Goal: Information Seeking & Learning: Learn about a topic

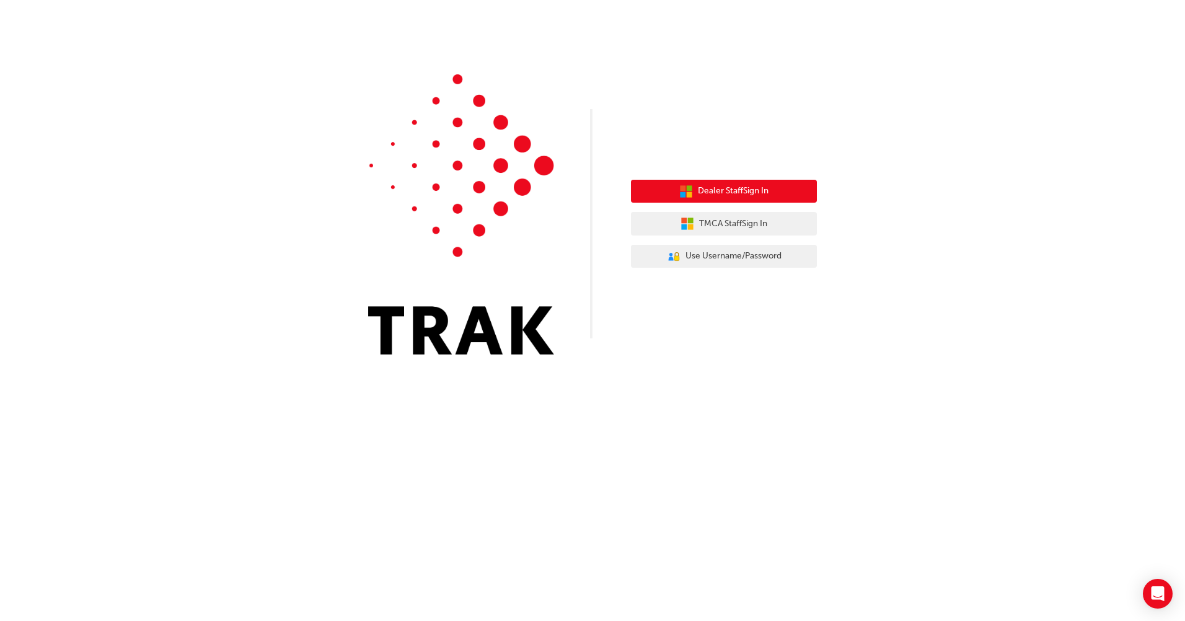
click at [767, 190] on span "Dealer Staff Sign In" at bounding box center [733, 191] width 71 height 14
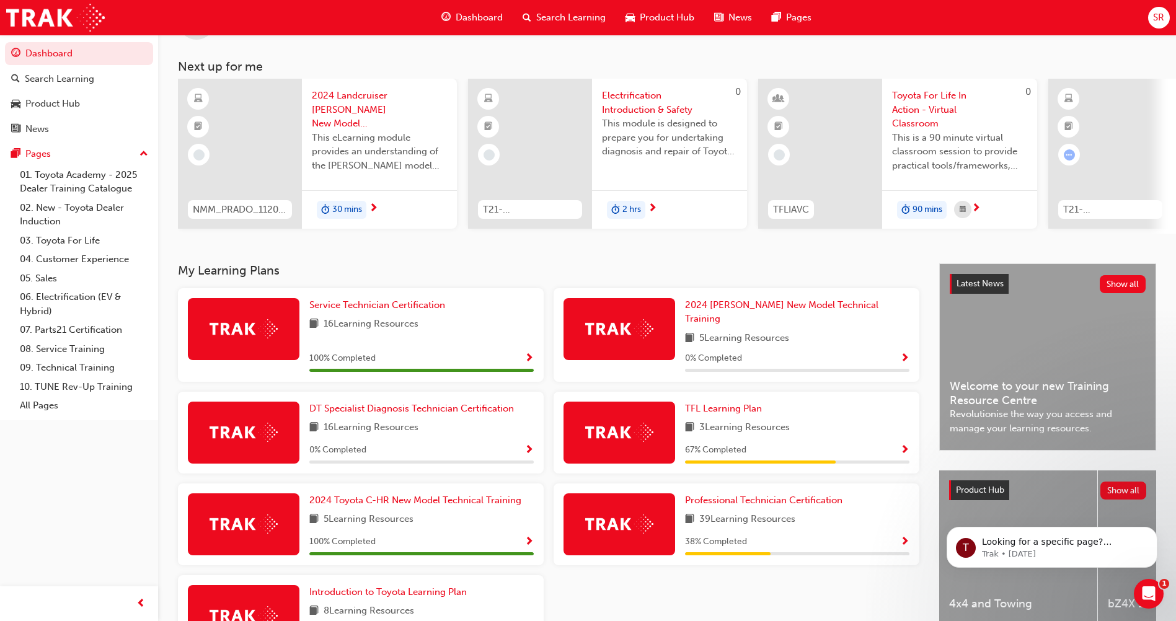
scroll to position [124, 0]
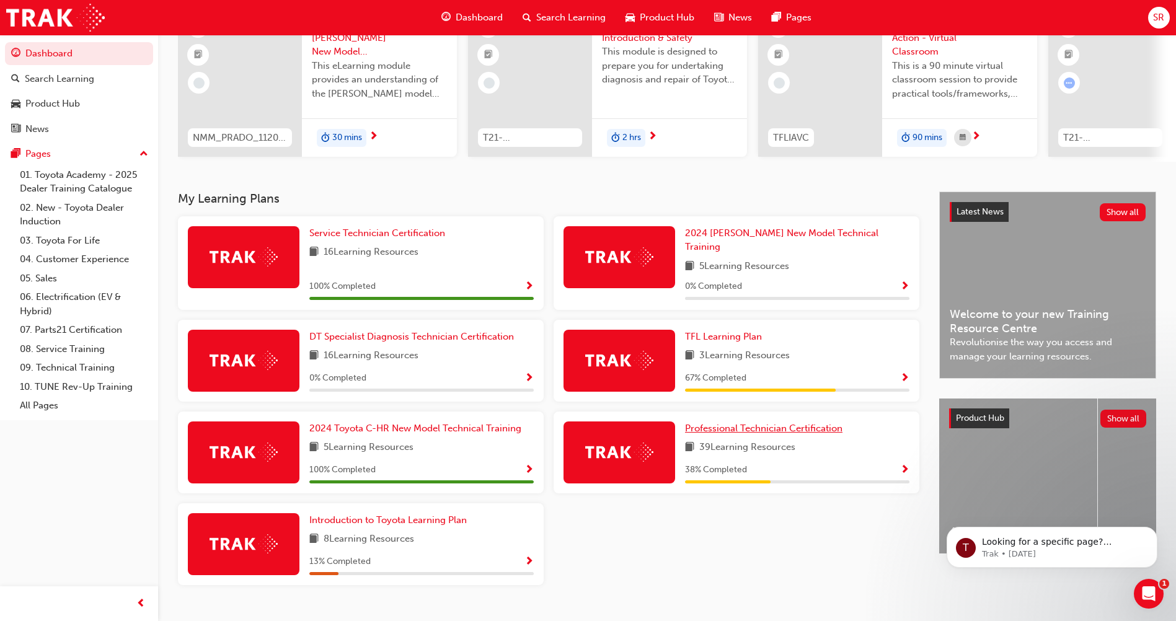
click at [748, 425] on span "Professional Technician Certification" at bounding box center [763, 428] width 157 height 11
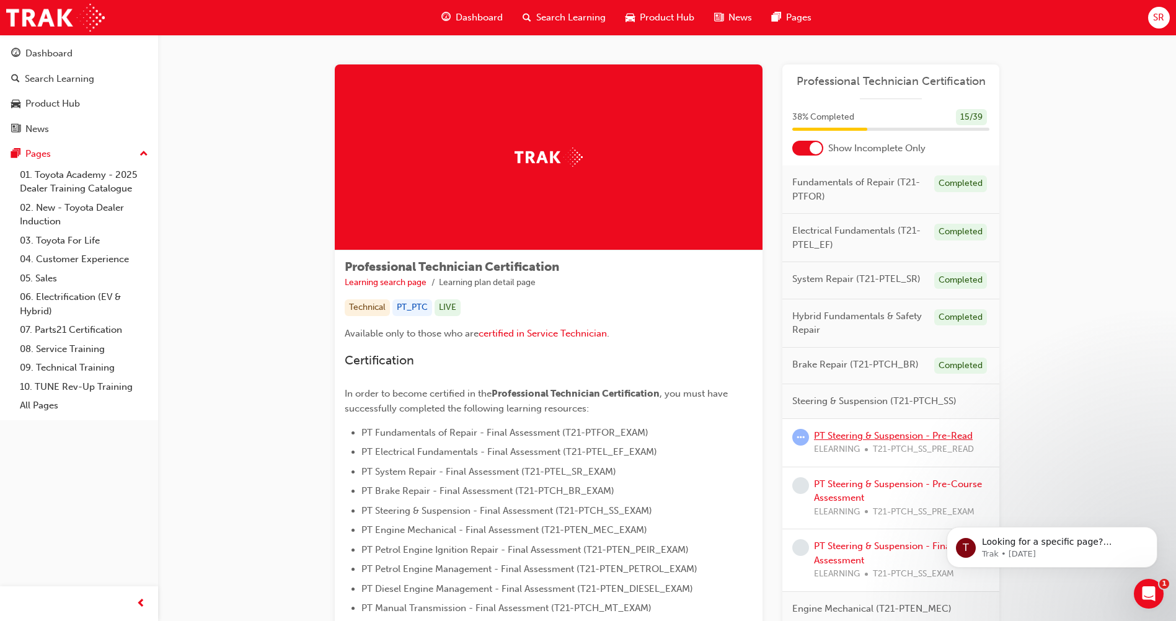
click at [844, 438] on link "PT Steering & Suspension - Pre-Read" at bounding box center [893, 435] width 159 height 11
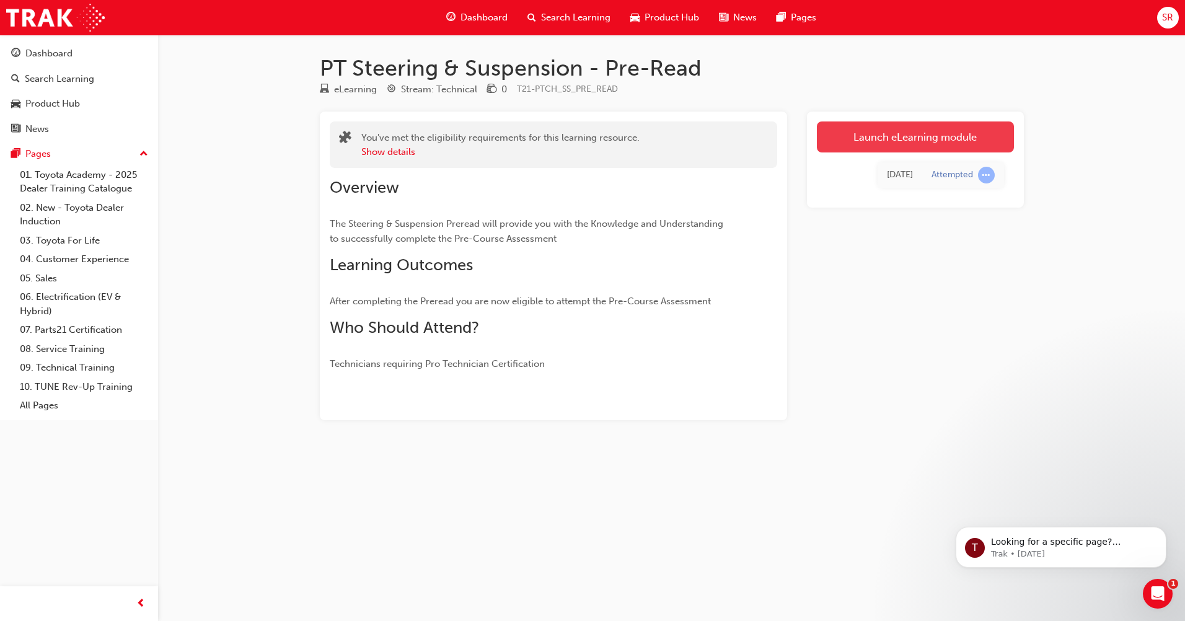
click at [854, 131] on link "Launch eLearning module" at bounding box center [915, 137] width 197 height 31
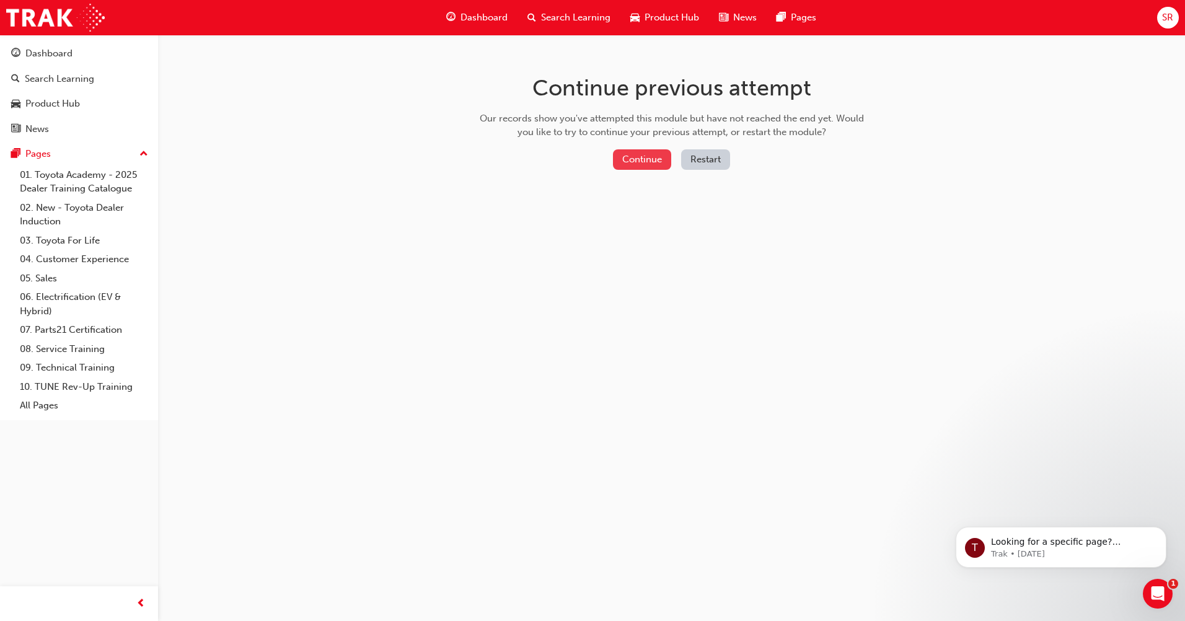
click at [645, 159] on button "Continue" at bounding box center [642, 159] width 58 height 20
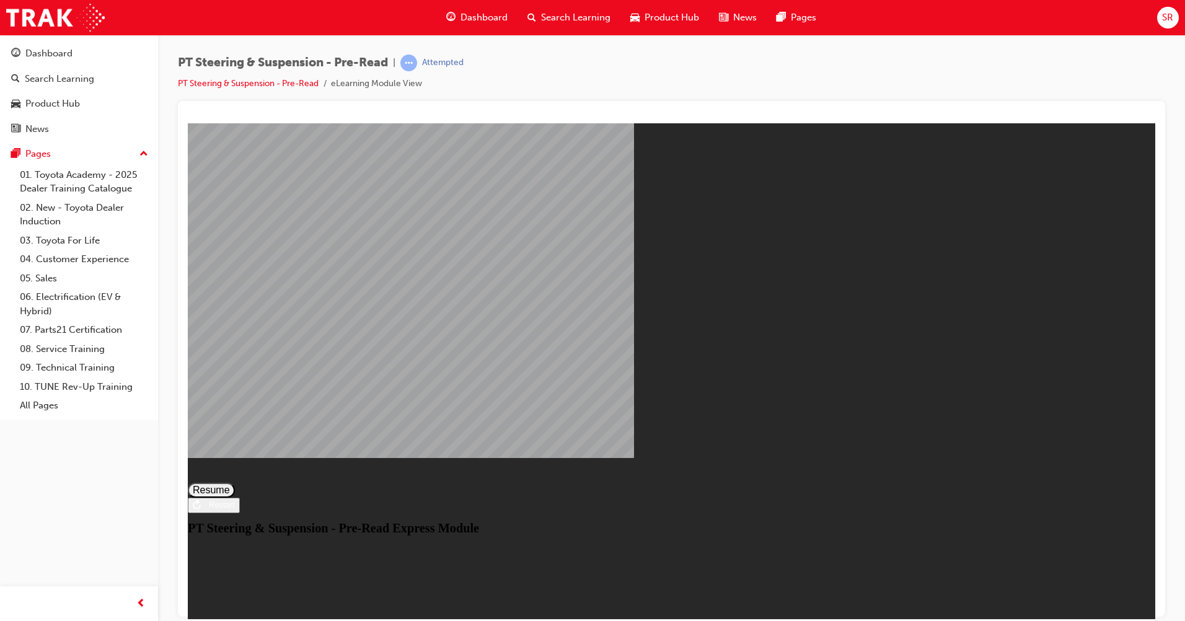
click at [235, 482] on button "Resume" at bounding box center [211, 489] width 47 height 15
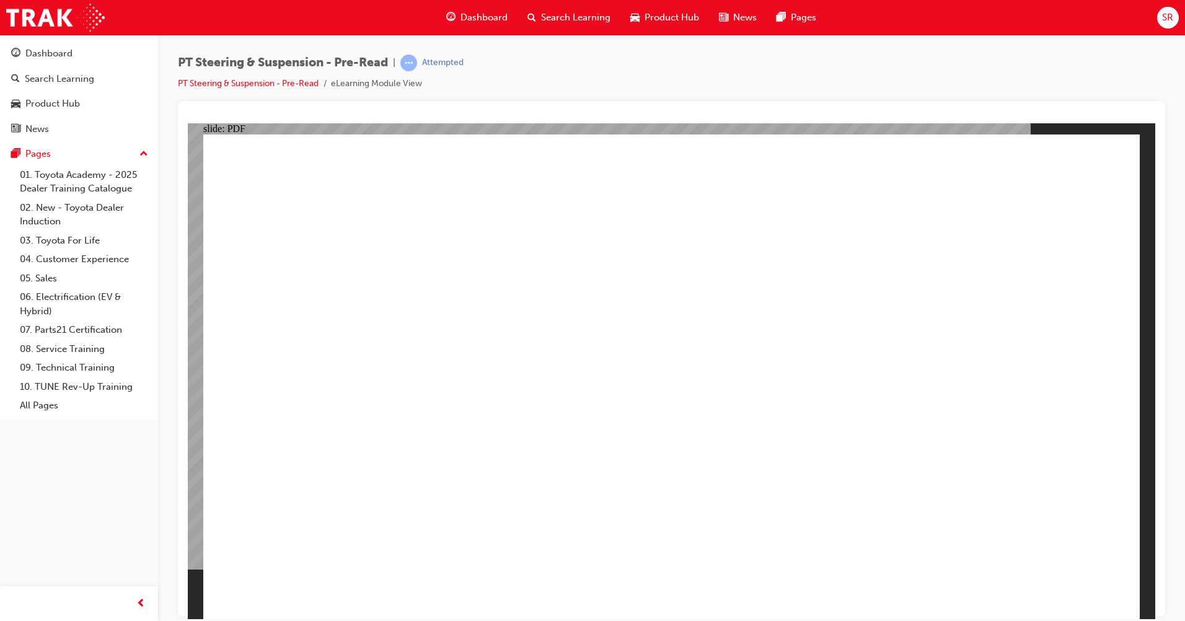
click at [1168, 17] on span "SR" at bounding box center [1167, 18] width 11 height 14
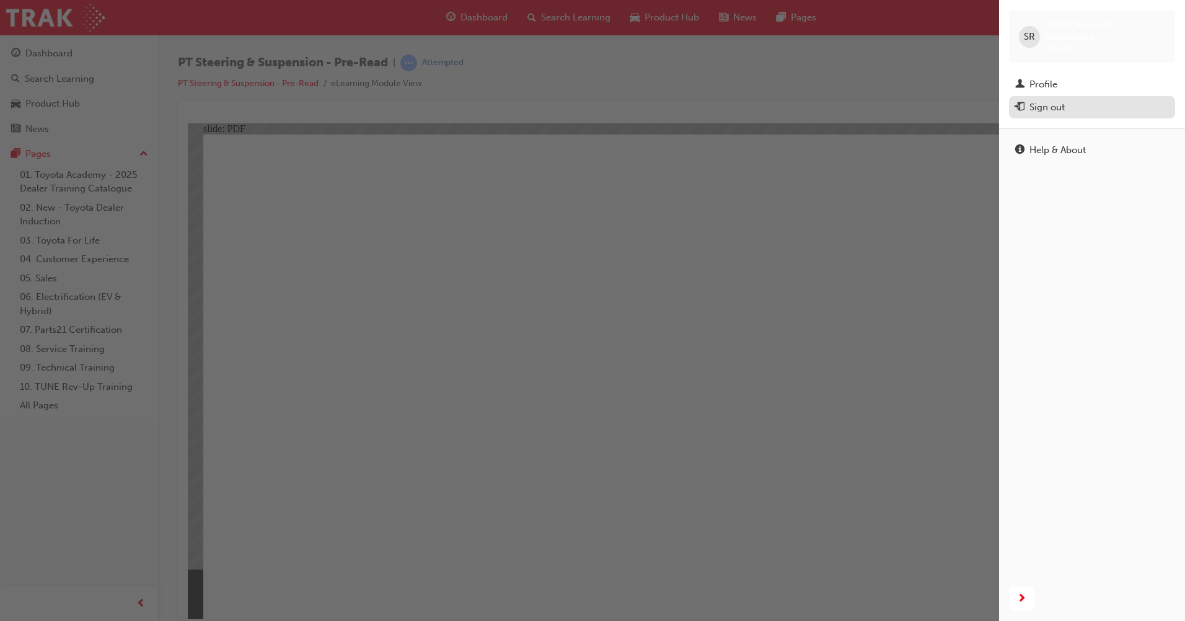
click at [1070, 100] on div "Sign out" at bounding box center [1092, 107] width 154 height 15
